Goal: Transaction & Acquisition: Purchase product/service

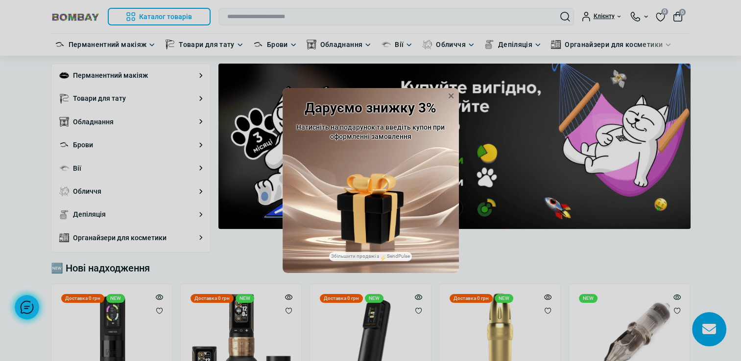
click at [365, 211] on img at bounding box center [370, 193] width 67 height 41
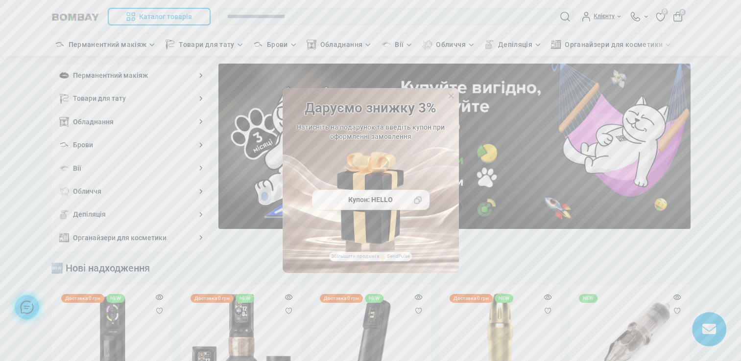
click at [447, 82] on div "Даруємо знижку 3% Натисніть на подарунок та введіть купон при оформленні замовл…" at bounding box center [370, 180] width 741 height 361
click at [414, 200] on icon at bounding box center [417, 199] width 7 height 7
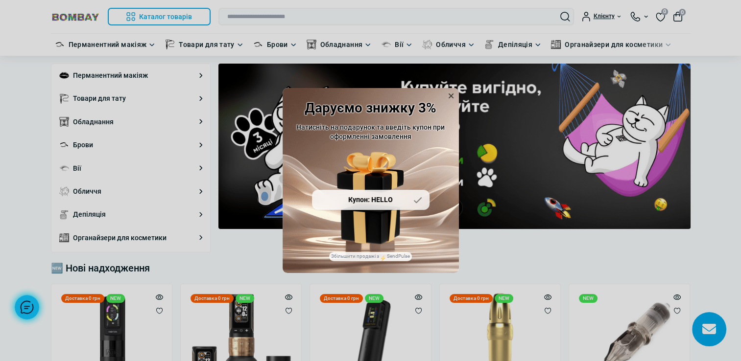
click at [448, 95] on icon at bounding box center [451, 96] width 10 height 10
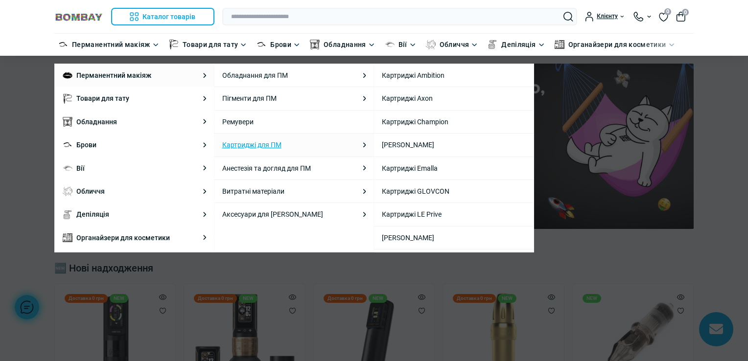
click at [254, 146] on link "Картриджі для ПМ" at bounding box center [251, 145] width 59 height 11
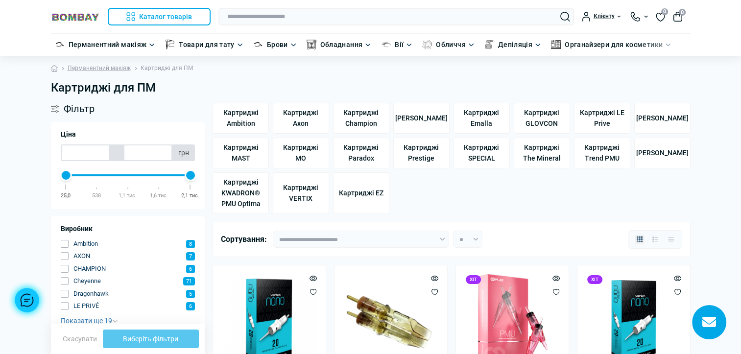
click at [429, 200] on div "Картриджі Ambition Картриджі Axon Картриджі Champion [PERSON_NAME] Bishop Картр…" at bounding box center [452, 156] width 482 height 115
click at [586, 188] on div "Картриджі Ambition Картриджі Axon Картриджі Champion [PERSON_NAME] Bishop Картр…" at bounding box center [452, 156] width 482 height 115
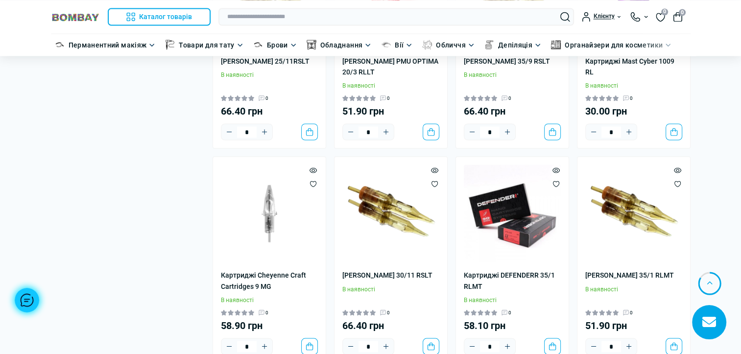
scroll to position [1860, 0]
